Goal: Information Seeking & Learning: Check status

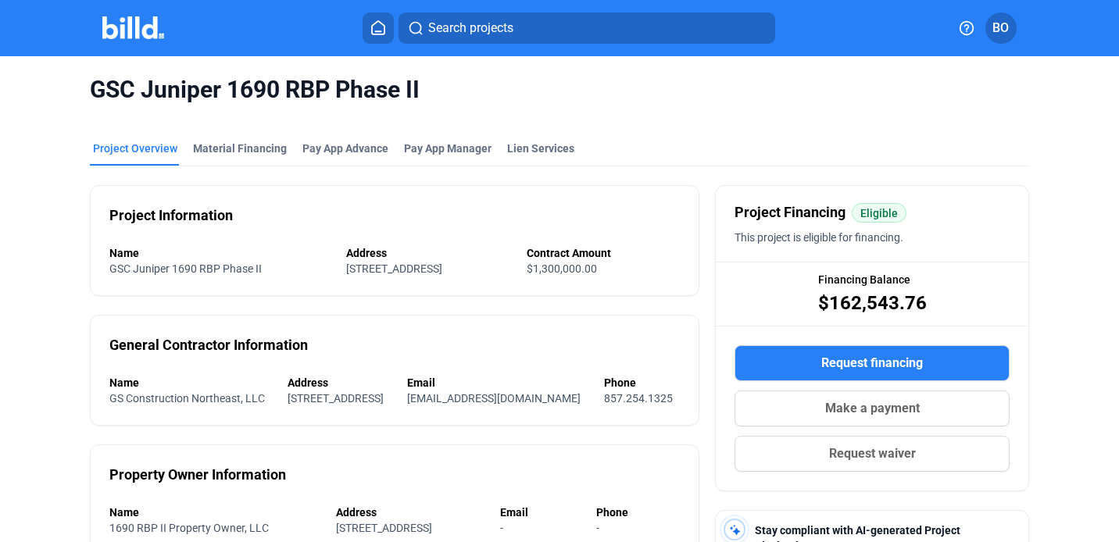
click at [147, 30] on img at bounding box center [133, 27] width 62 height 23
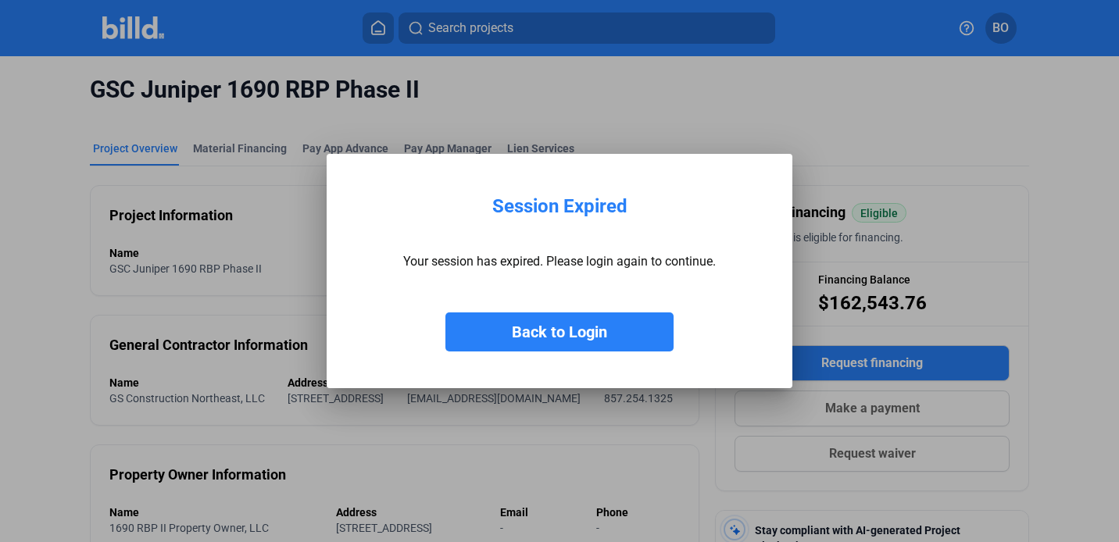
click at [540, 330] on button "Back to Login" at bounding box center [559, 331] width 228 height 39
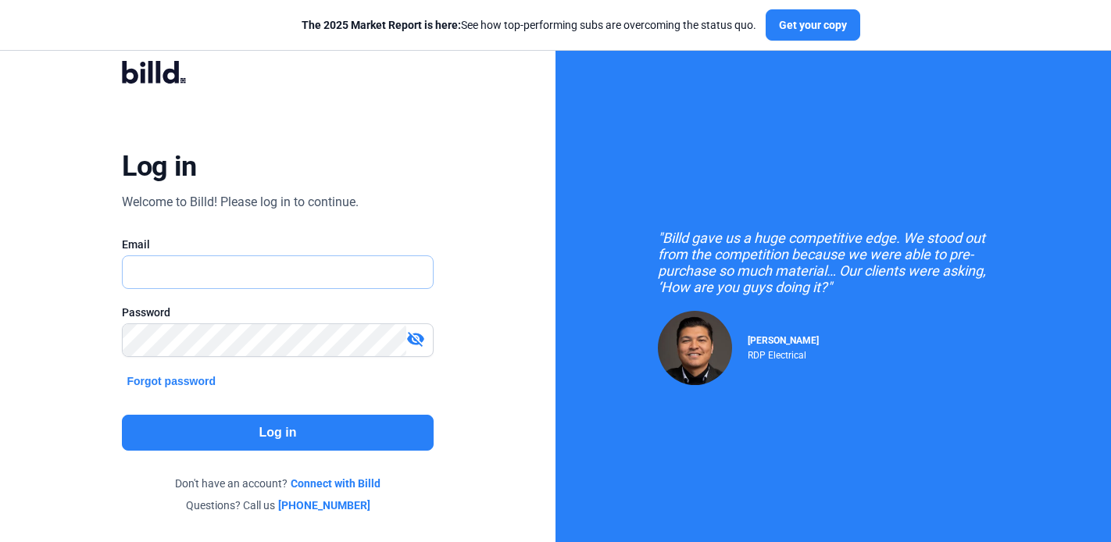
click at [340, 266] on input "text" at bounding box center [277, 272] width 309 height 32
type input "[EMAIL_ADDRESS][DOMAIN_NAME]"
click at [330, 435] on button "Log in" at bounding box center [277, 433] width 311 height 36
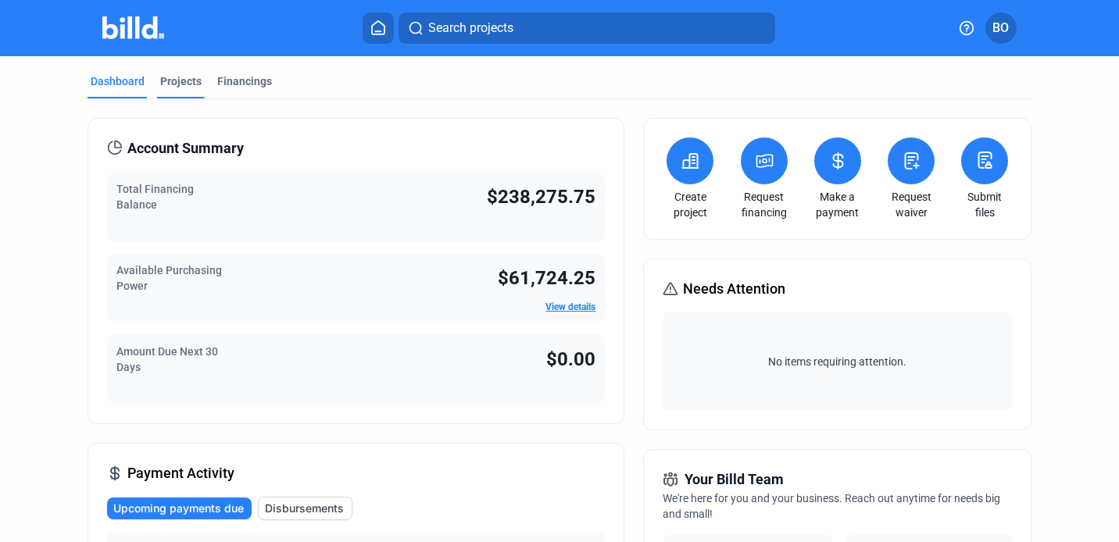
click at [177, 78] on div "Projects" at bounding box center [180, 81] width 41 height 16
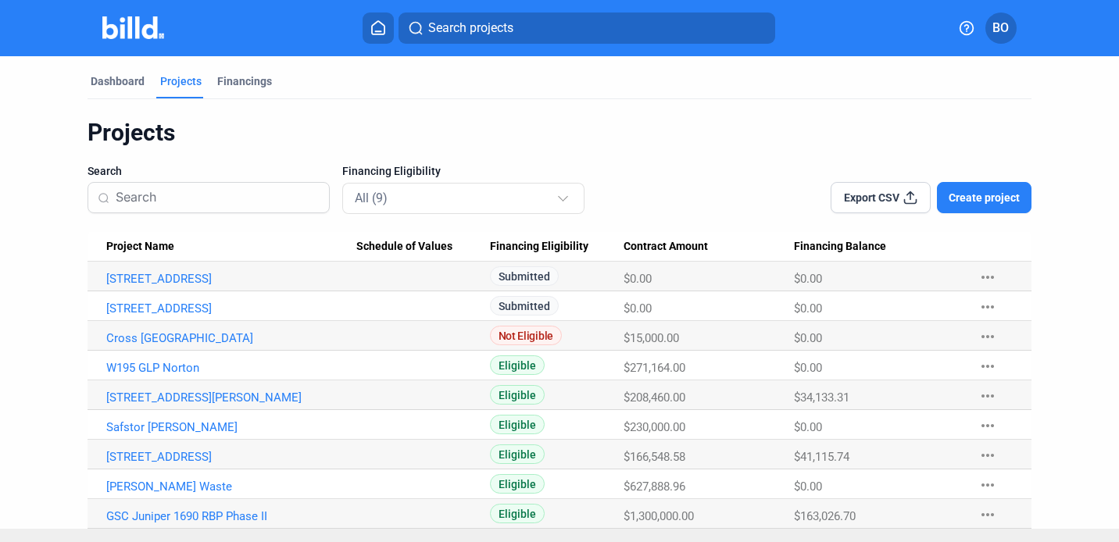
scroll to position [26, 0]
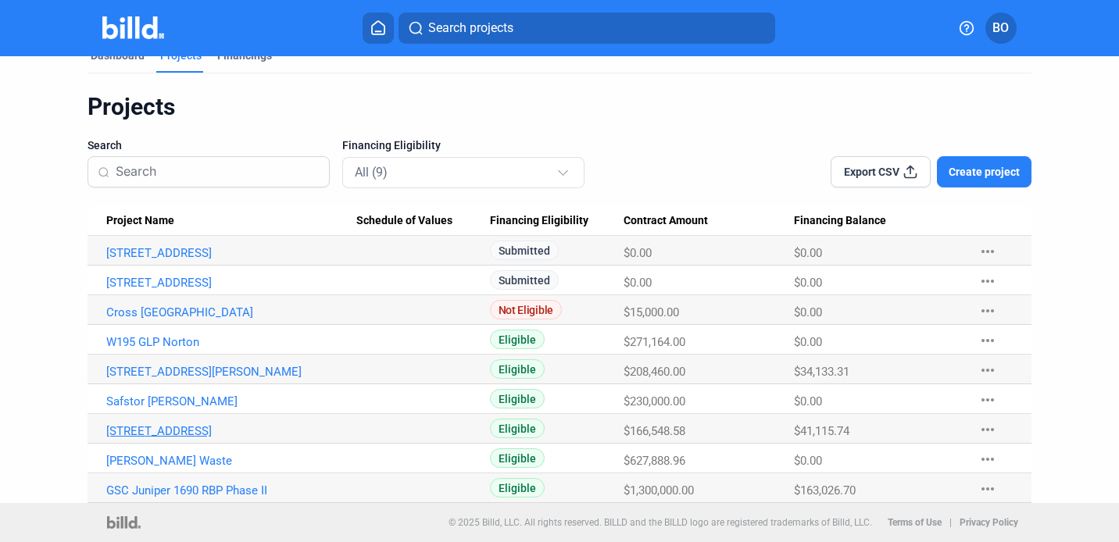
click at [220, 434] on link "[STREET_ADDRESS]" at bounding box center [231, 431] width 251 height 14
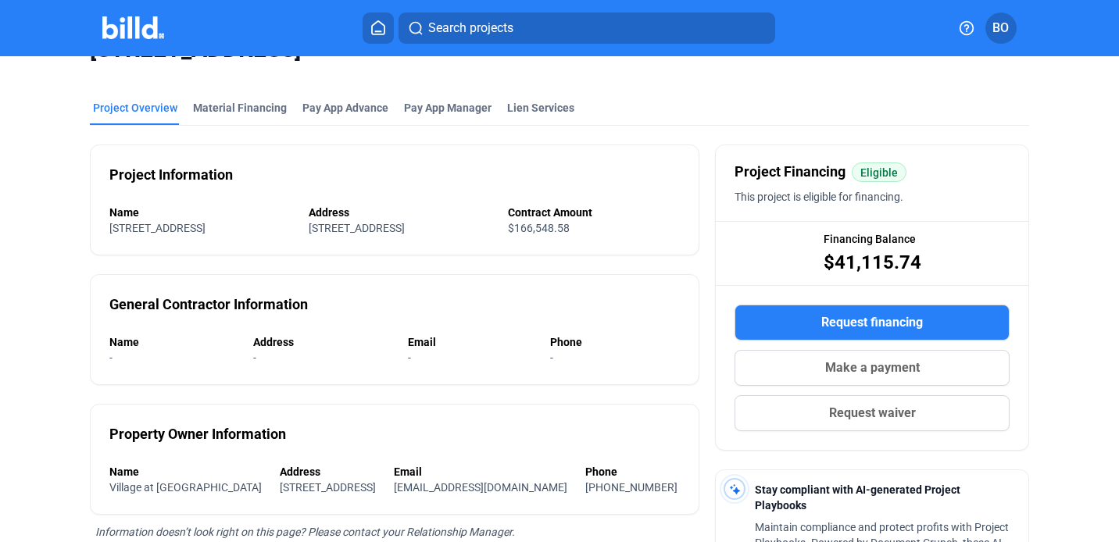
scroll to position [37, 0]
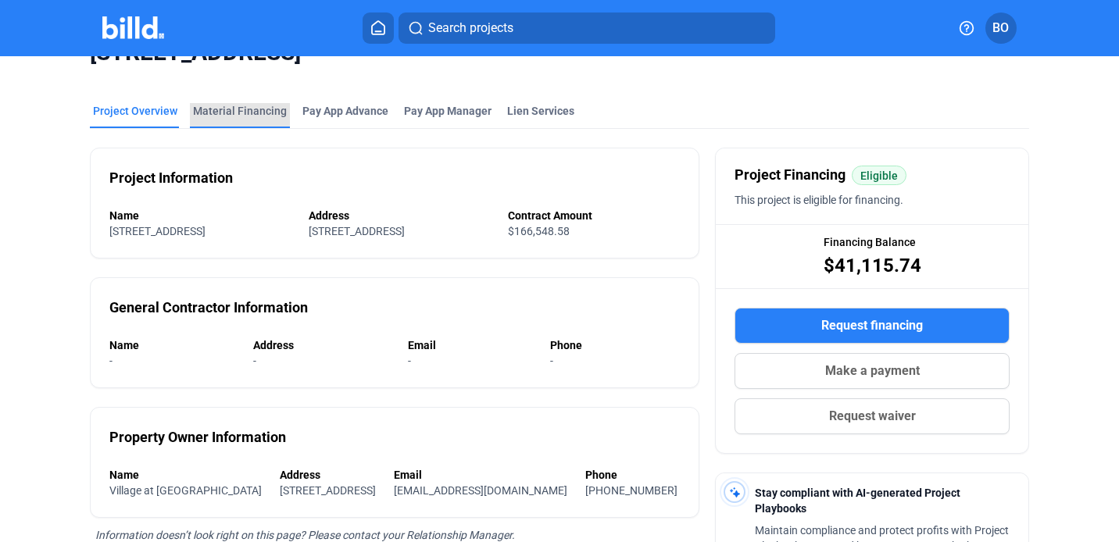
click at [264, 112] on div "Material Financing" at bounding box center [240, 111] width 94 height 16
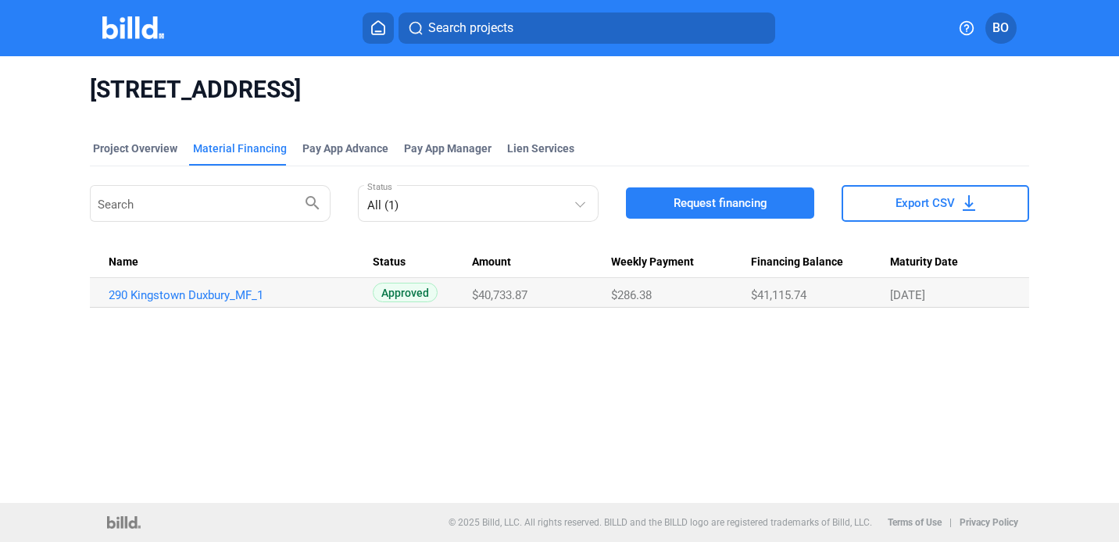
drag, startPoint x: 477, startPoint y: 296, endPoint x: 550, endPoint y: 298, distance: 72.7
click at [550, 298] on div "$40,733.87" at bounding box center [541, 295] width 139 height 14
copy span "40,733.87"
drag, startPoint x: 759, startPoint y: 293, endPoint x: 819, endPoint y: 300, distance: 60.6
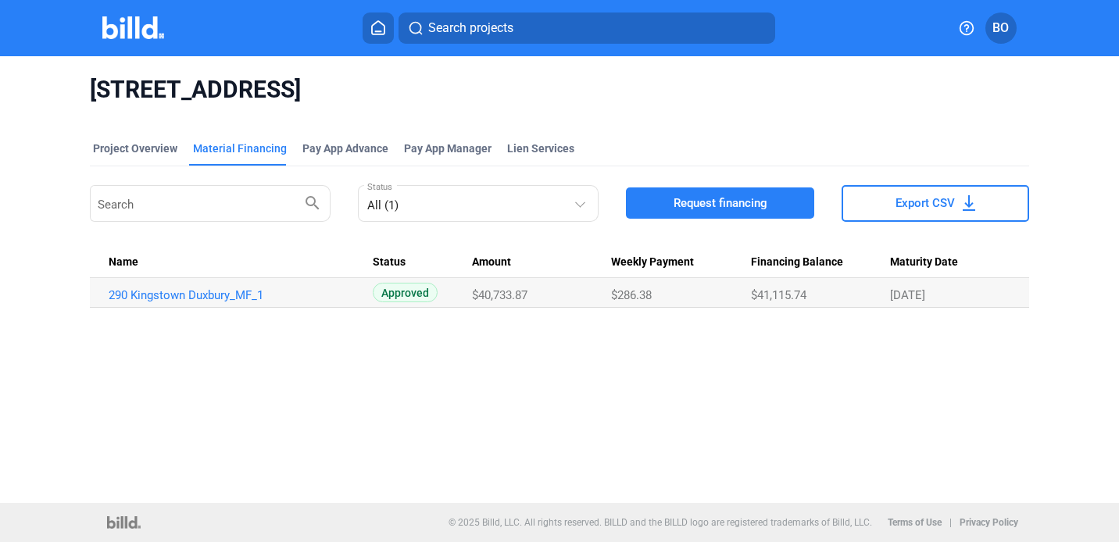
click at [819, 300] on div "$41,115.74" at bounding box center [820, 295] width 139 height 14
copy span "41,115.74"
click at [127, 28] on img at bounding box center [133, 27] width 62 height 23
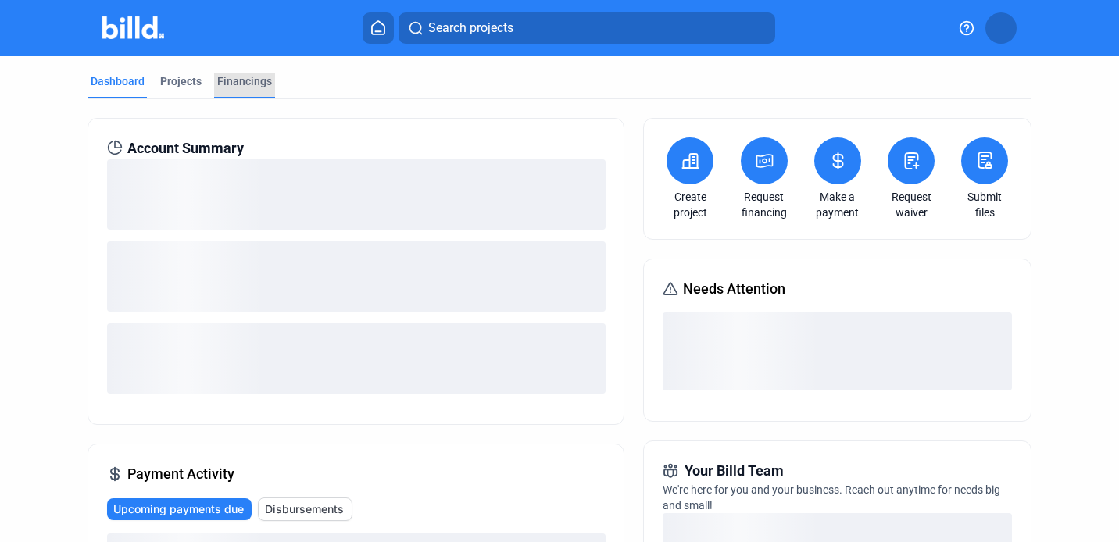
click at [253, 82] on div "Financings" at bounding box center [244, 81] width 55 height 16
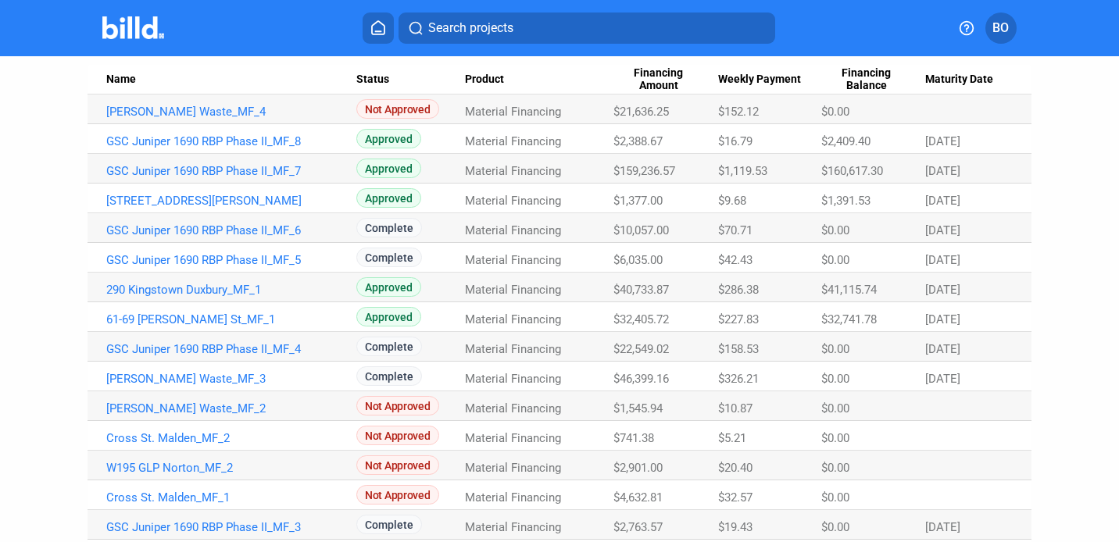
scroll to position [169, 0]
